Goal: Task Accomplishment & Management: Complete application form

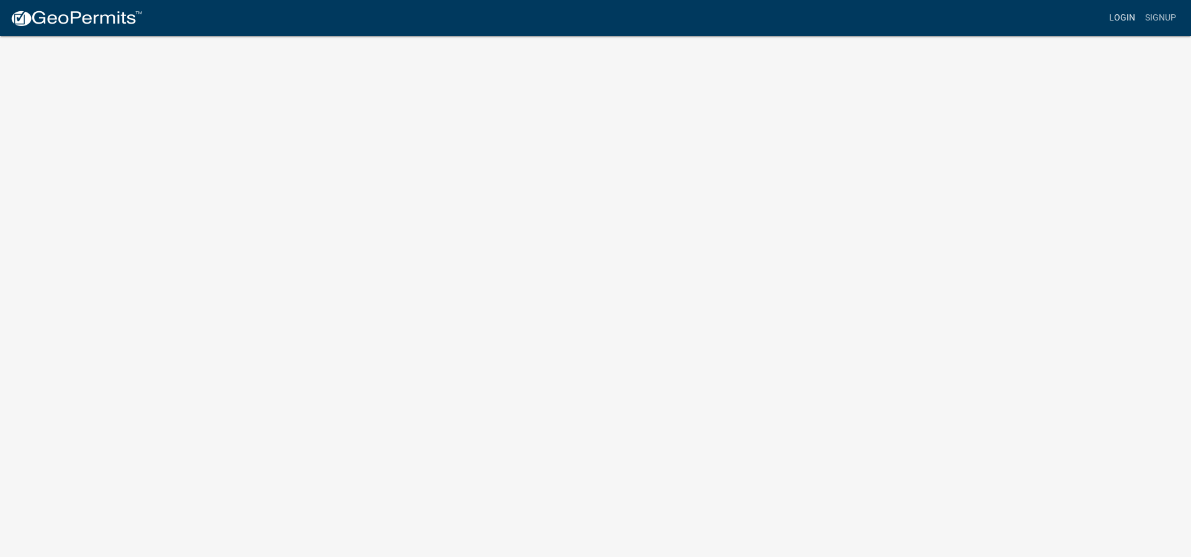
click at [1113, 19] on link "Login" at bounding box center [1123, 18] width 36 height 24
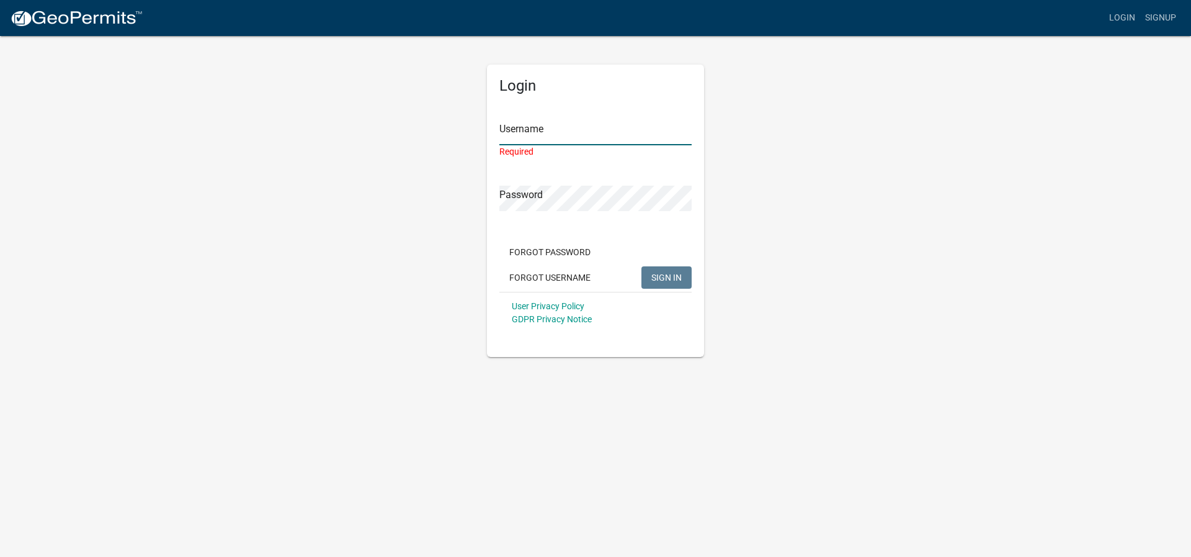
click at [594, 133] on input "Username" at bounding box center [596, 132] width 192 height 25
type input "chrisrobertson"
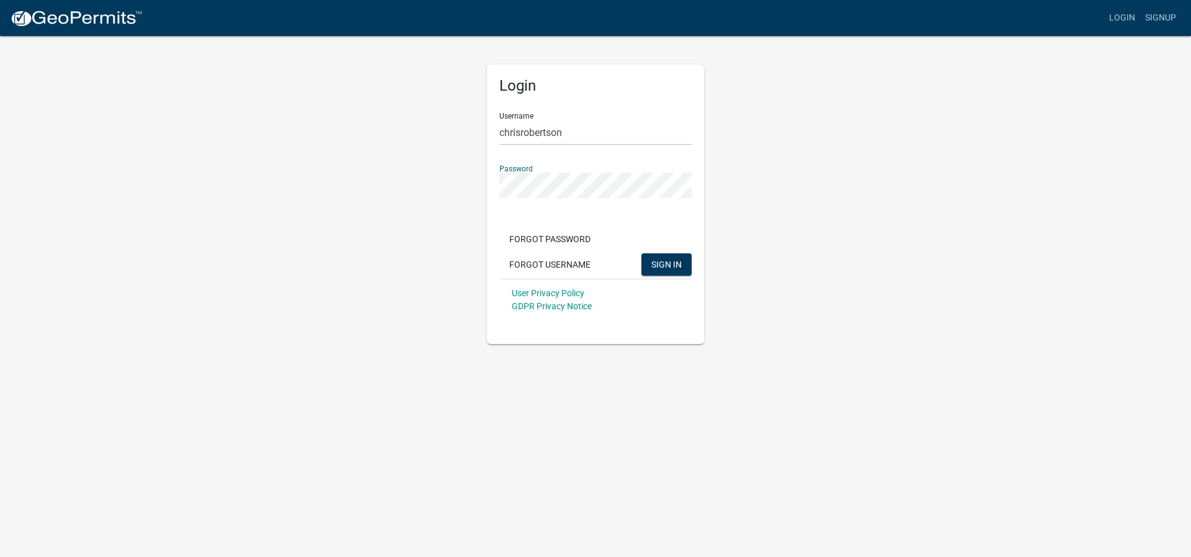
click at [666, 264] on button "SIGN IN" at bounding box center [667, 264] width 50 height 22
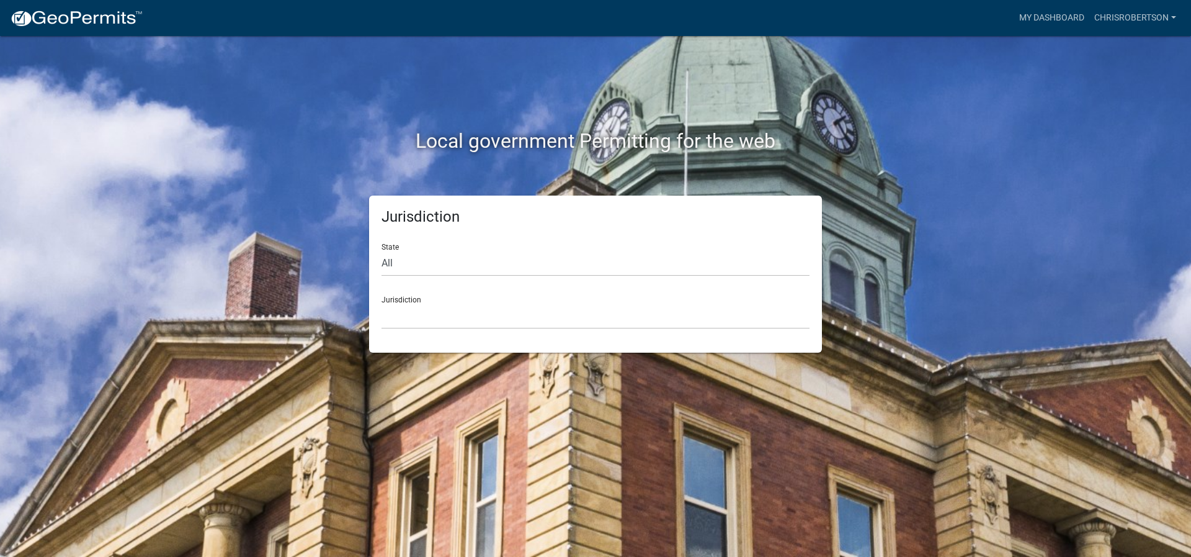
select select "[US_STATE]"
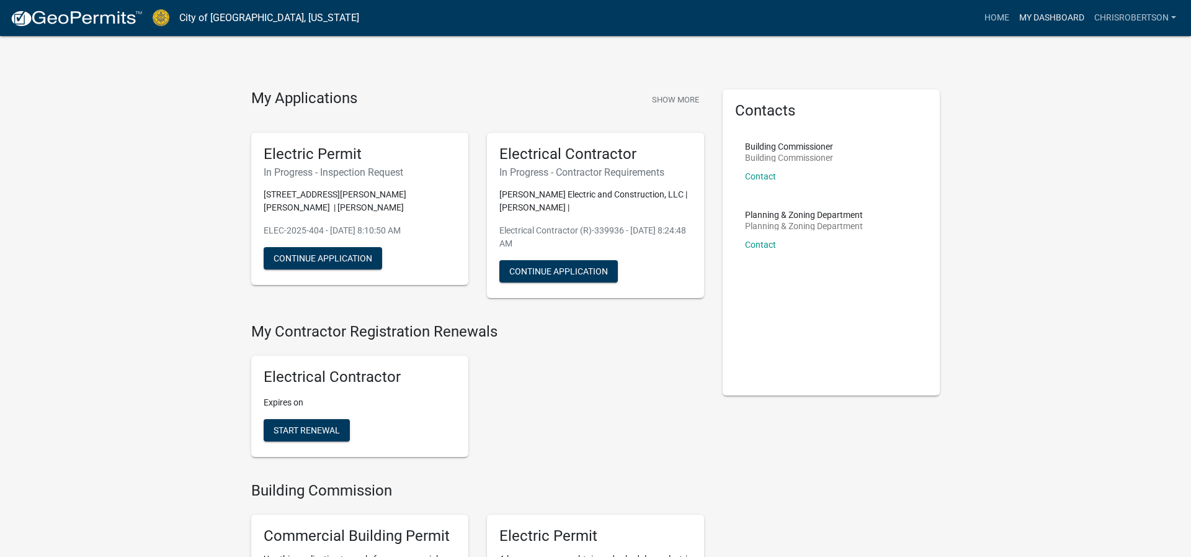
click at [1036, 19] on link "My Dashboard" at bounding box center [1052, 18] width 75 height 24
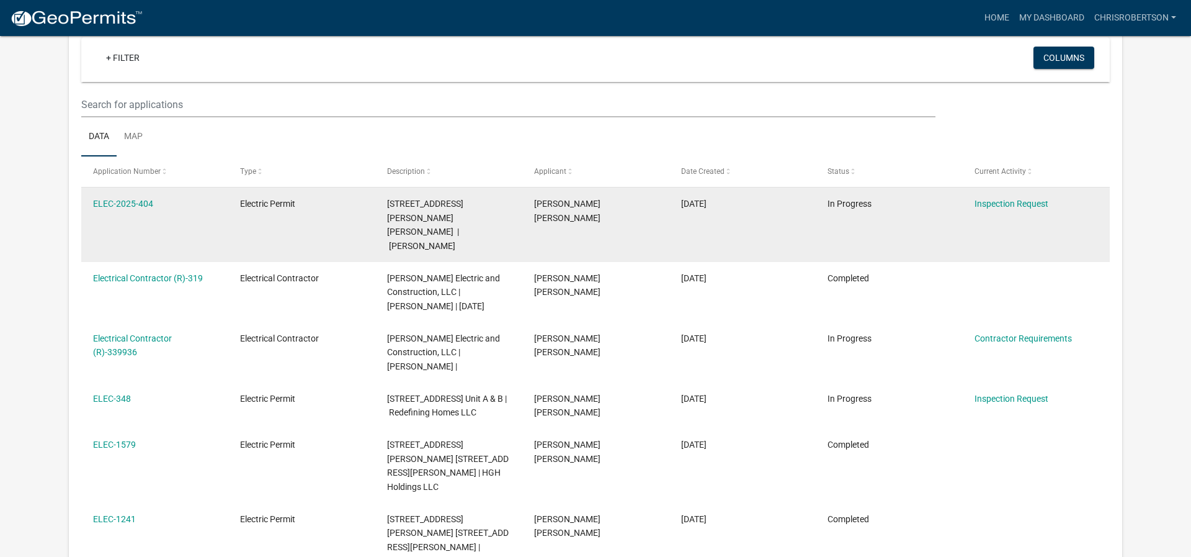
scroll to position [122, 0]
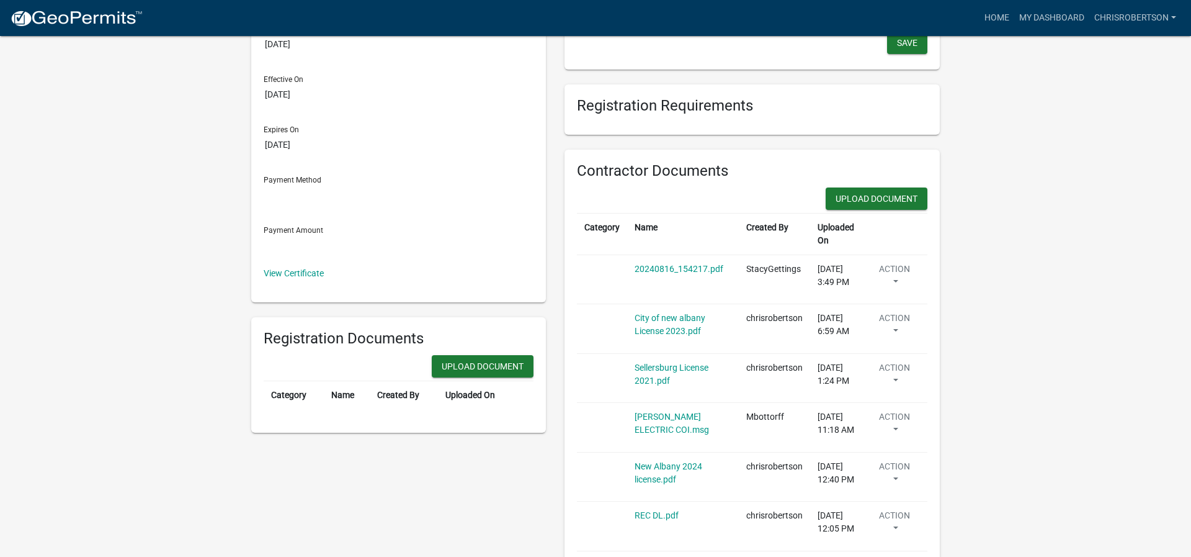
scroll to position [140, 0]
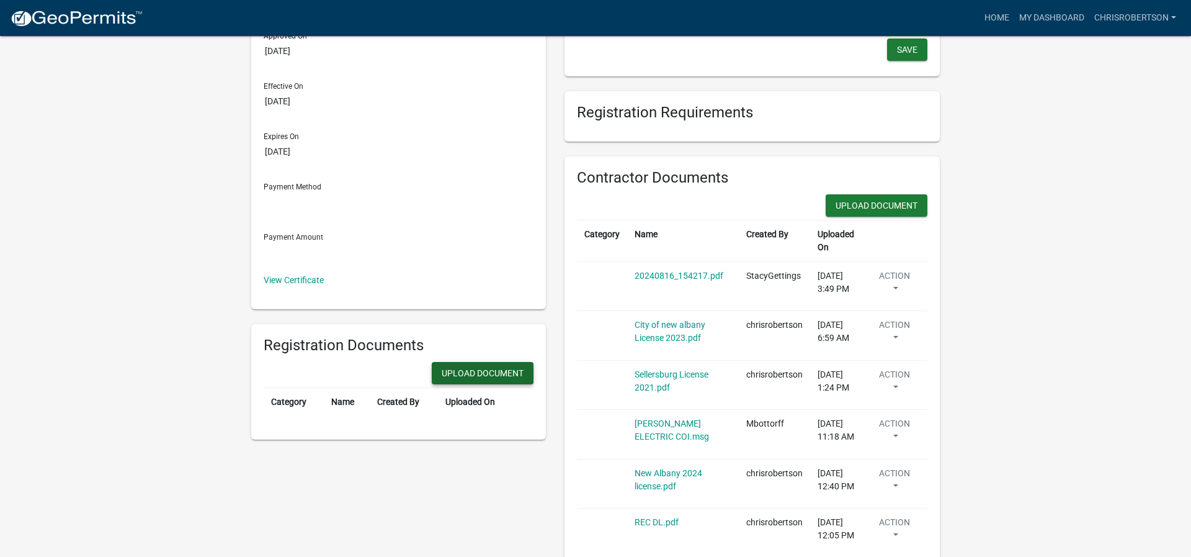
click at [493, 375] on button "Upload Document" at bounding box center [483, 373] width 102 height 22
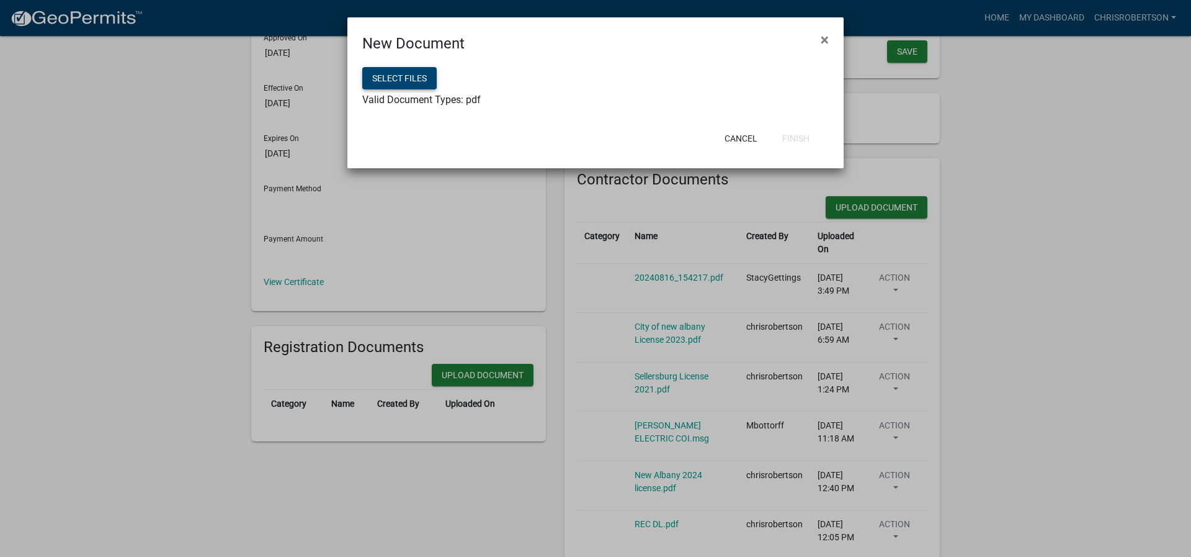
click at [408, 81] on button "Select files" at bounding box center [399, 78] width 74 height 22
click at [383, 78] on button "Select files" at bounding box center [399, 78] width 74 height 22
click at [798, 141] on button "Finish" at bounding box center [796, 138] width 47 height 22
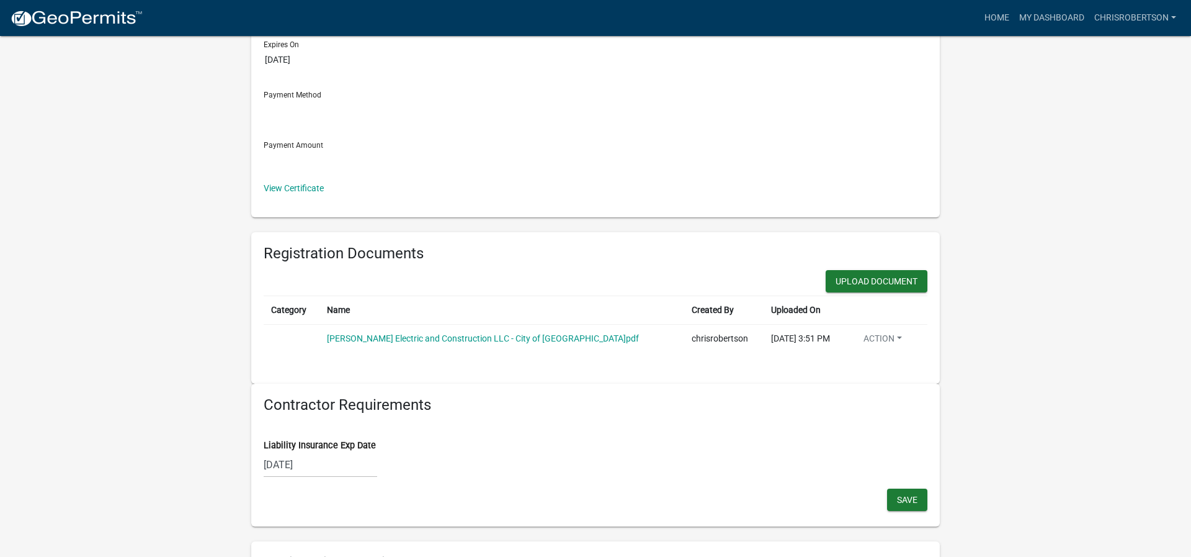
scroll to position [234, 0]
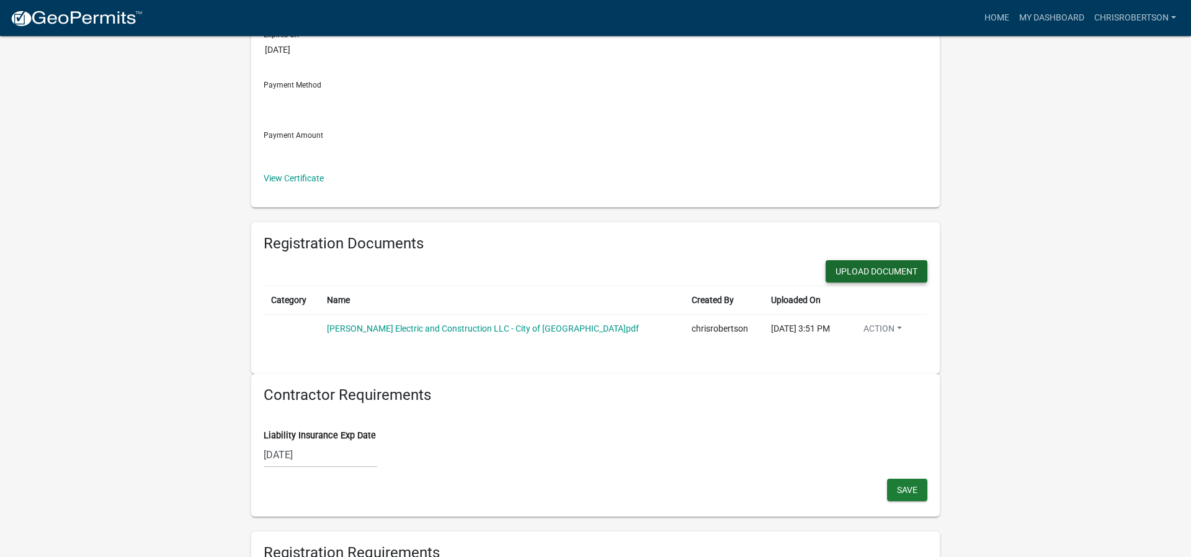
click at [882, 271] on button "Upload Document" at bounding box center [877, 271] width 102 height 22
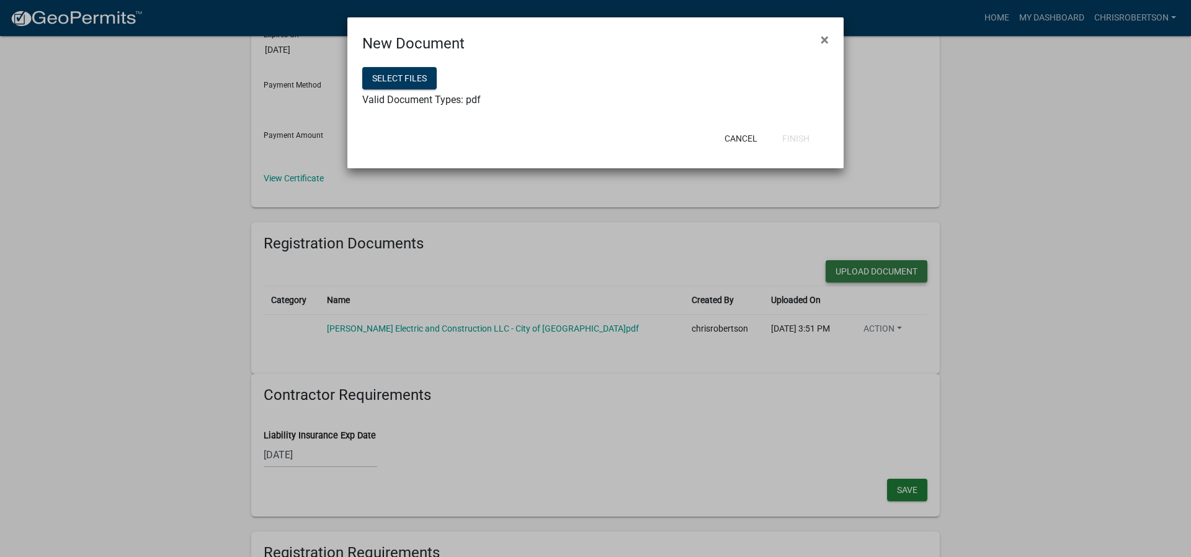
scroll to position [233, 0]
click at [824, 40] on span "×" at bounding box center [825, 39] width 8 height 17
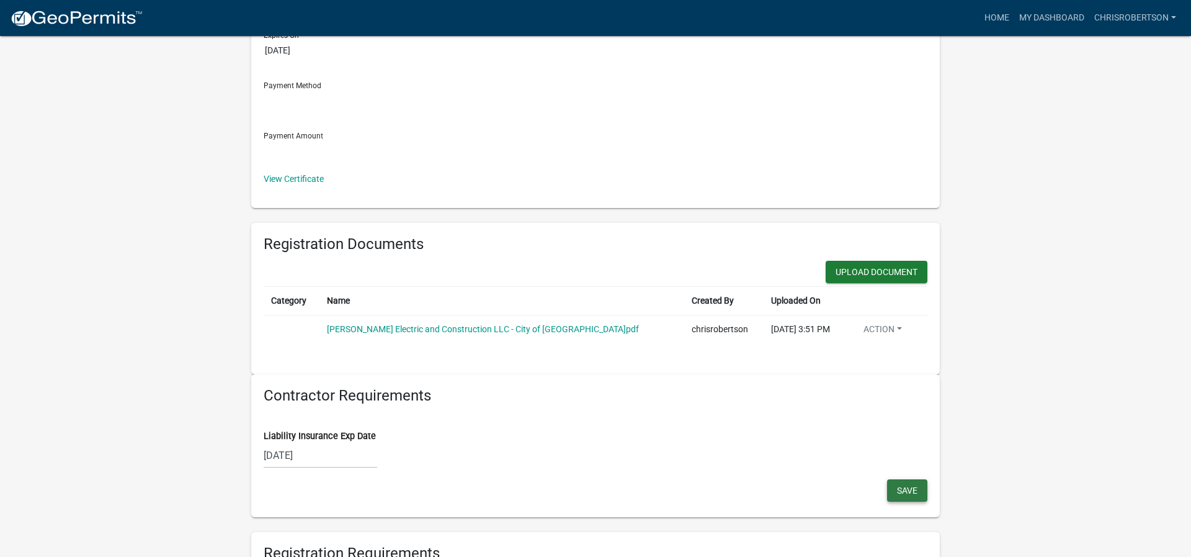
click at [901, 488] on span "Save" at bounding box center [907, 490] width 20 height 10
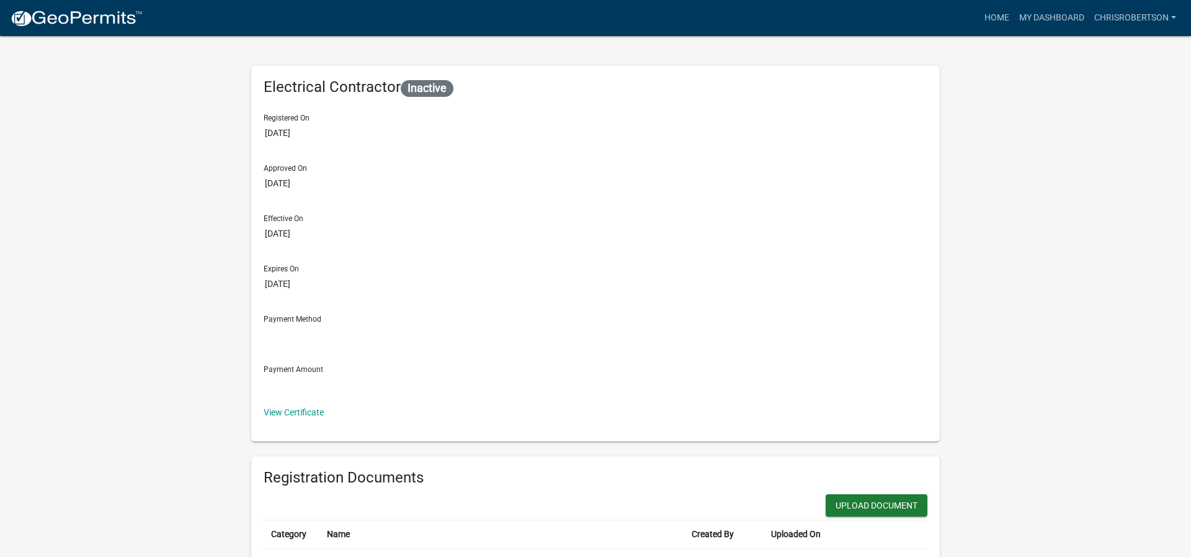
scroll to position [0, 0]
click at [997, 16] on link "Home" at bounding box center [997, 18] width 35 height 24
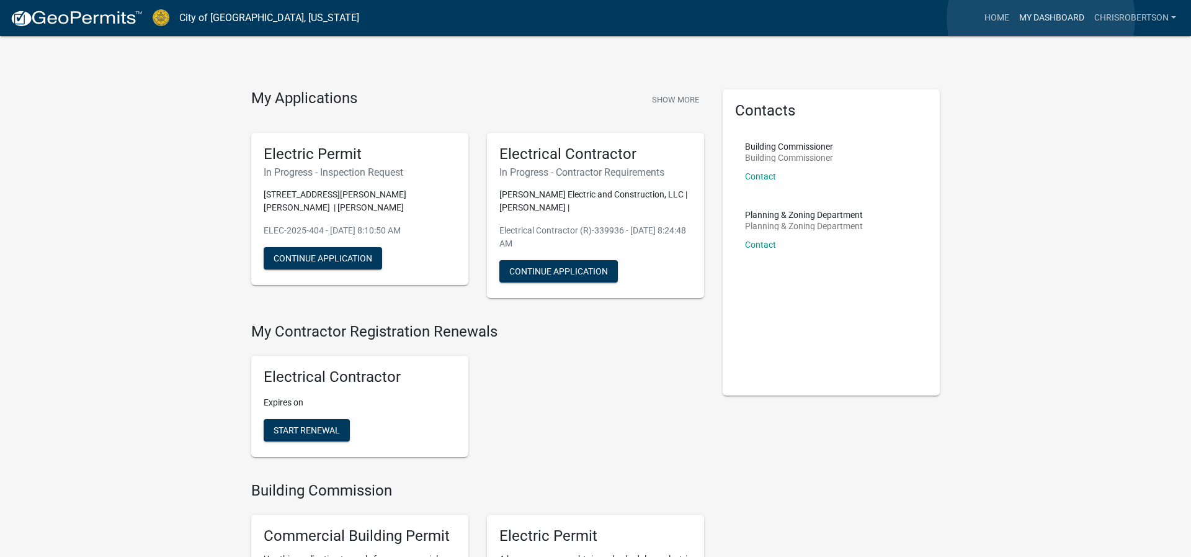
click at [1041, 19] on link "My Dashboard" at bounding box center [1052, 18] width 75 height 24
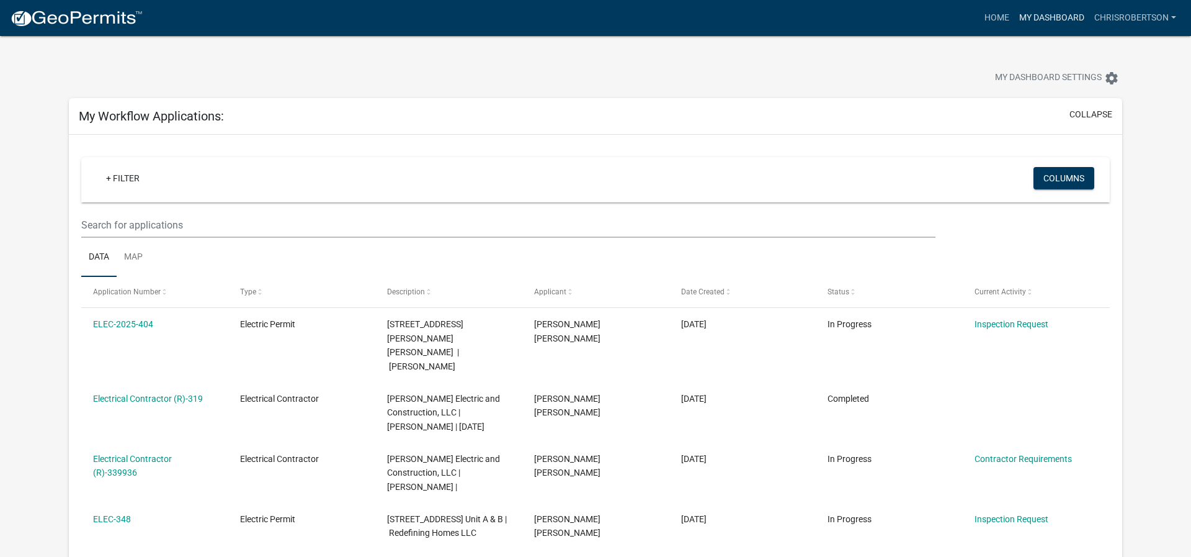
click at [1049, 16] on link "My Dashboard" at bounding box center [1052, 18] width 75 height 24
